Goal: Find specific page/section: Find specific page/section

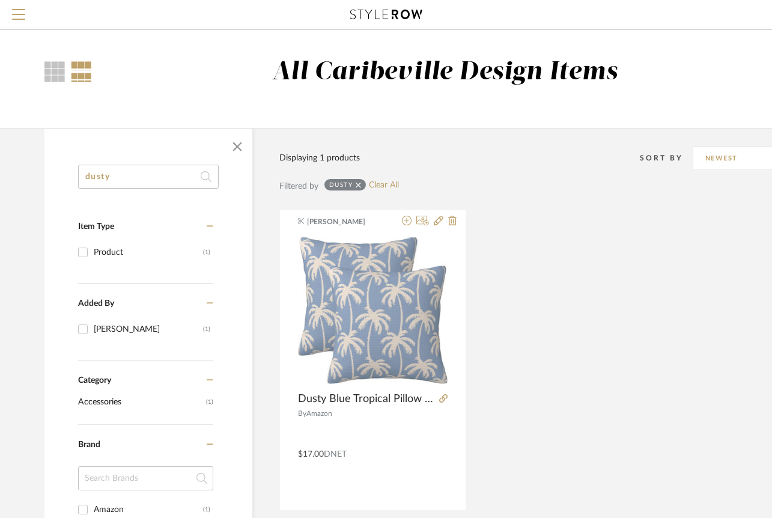
drag, startPoint x: 175, startPoint y: 166, endPoint x: 59, endPoint y: 166, distance: 115.3
click at [59, 166] on div "dusty Item Type Product (1) Added By Brianne Leiva (1) Category Accessories (1)…" at bounding box center [148, 492] width 208 height 655
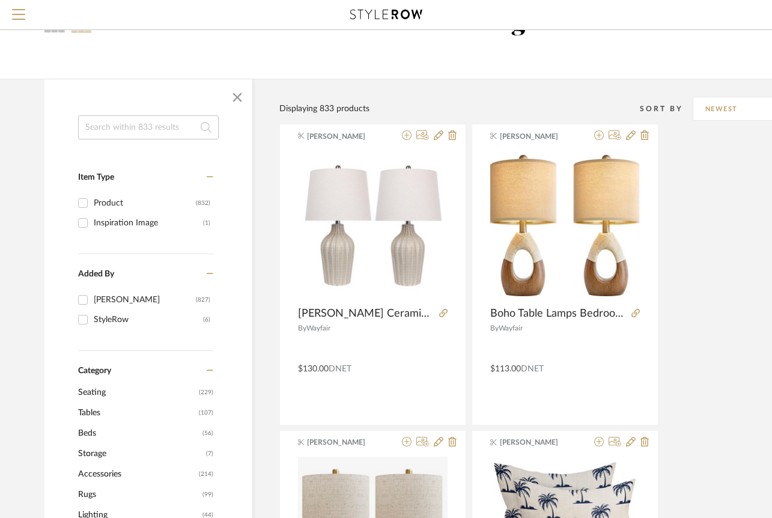
scroll to position [60, 0]
